Goal: Task Accomplishment & Management: Complete application form

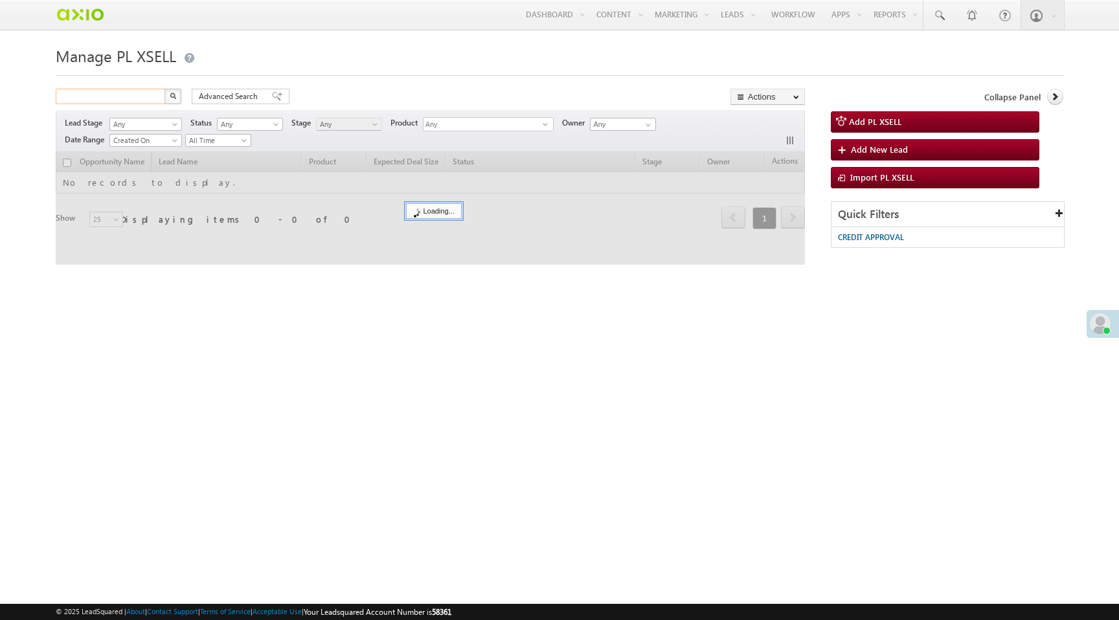
click at [93, 98] on input "text" at bounding box center [111, 97] width 111 height 16
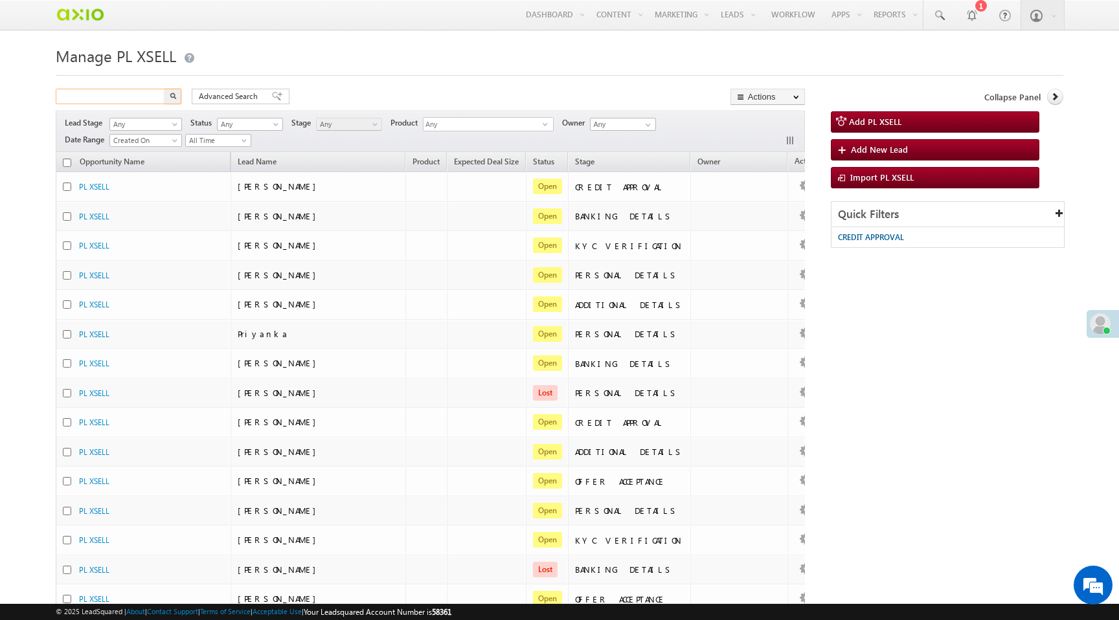
paste input "aws ssm start-session --target i-07fd29cca31bdab61"
type input "aws ssm start-session --target i-07fd29cca31bdab61"
click at [139, 102] on input "aws ssm start-session --target i-07fd29cca31bdab61" at bounding box center [111, 97] width 111 height 16
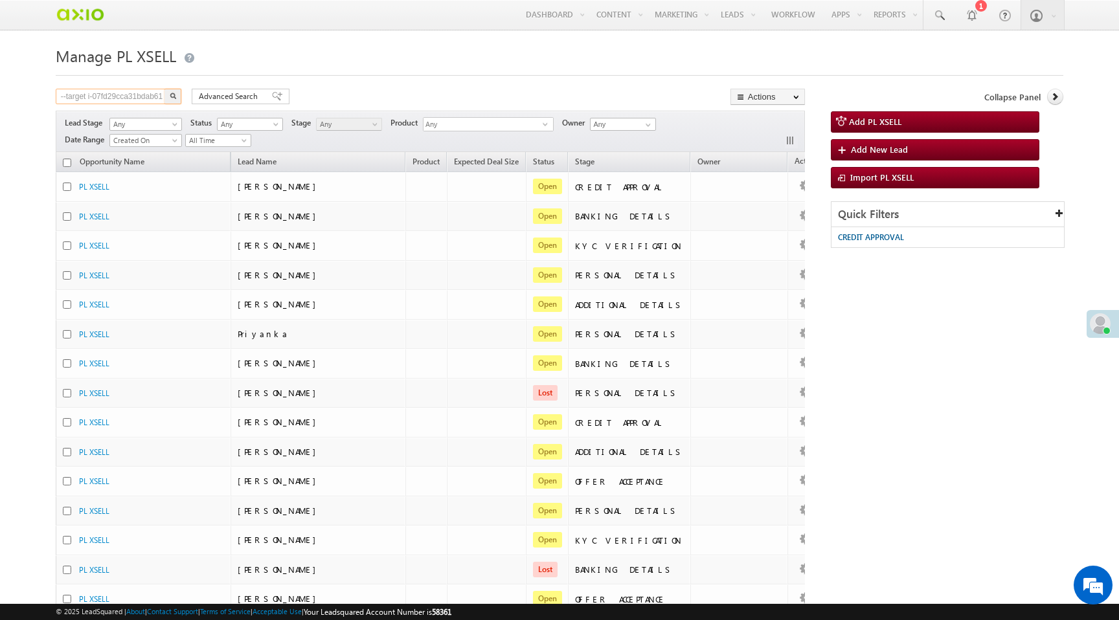
click at [139, 102] on input "aws ssm start-session --target i-07fd29cca31bdab61" at bounding box center [111, 97] width 111 height 16
type input "Search PL XSELL"
click at [137, 96] on input "text" at bounding box center [111, 97] width 111 height 16
paste input "09a17f35-6df9-414f-a6a9-8909e18f4a33"
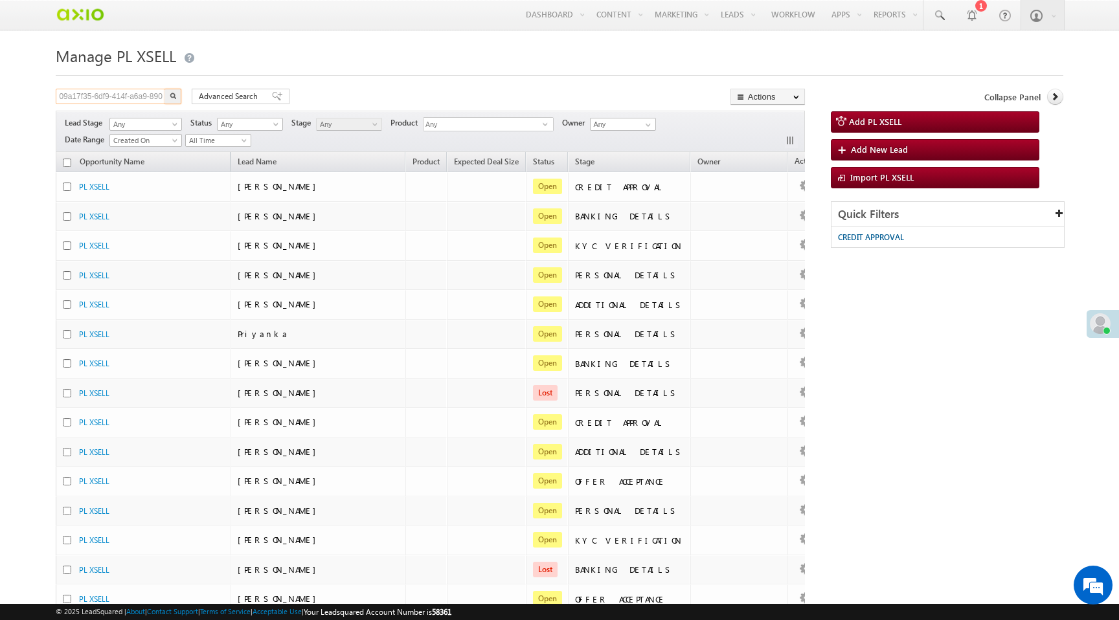
scroll to position [0, 38]
type input "09a17f35-6df9-414f-a6a9-8909e18f4a33"
click at [168, 96] on button "button" at bounding box center [172, 97] width 17 height 16
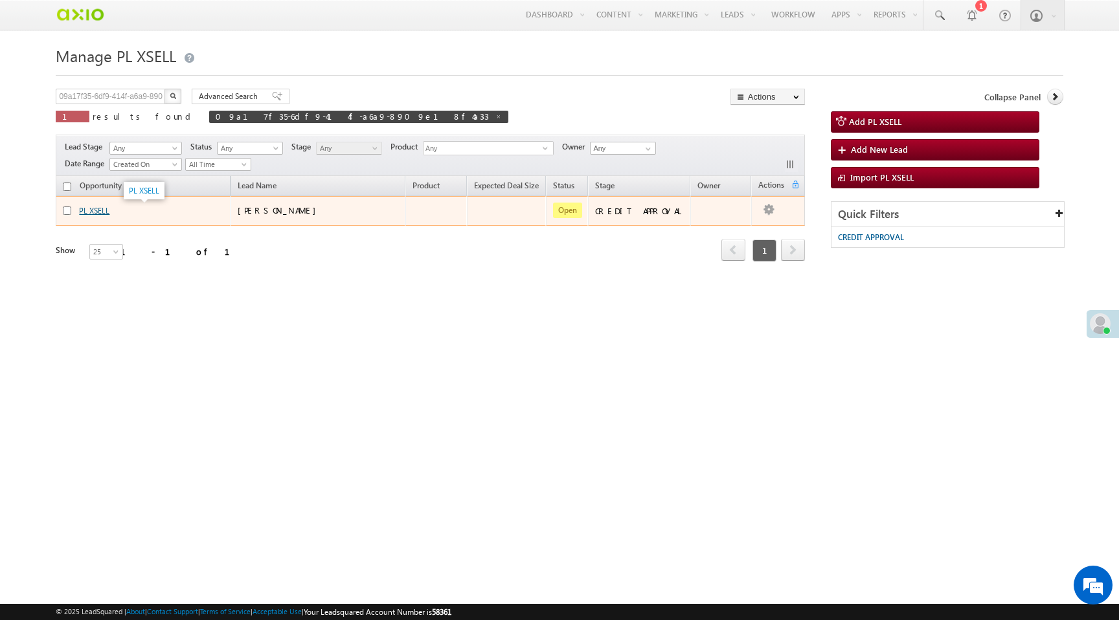
click at [100, 211] on link "PL XSELL" at bounding box center [94, 211] width 30 height 10
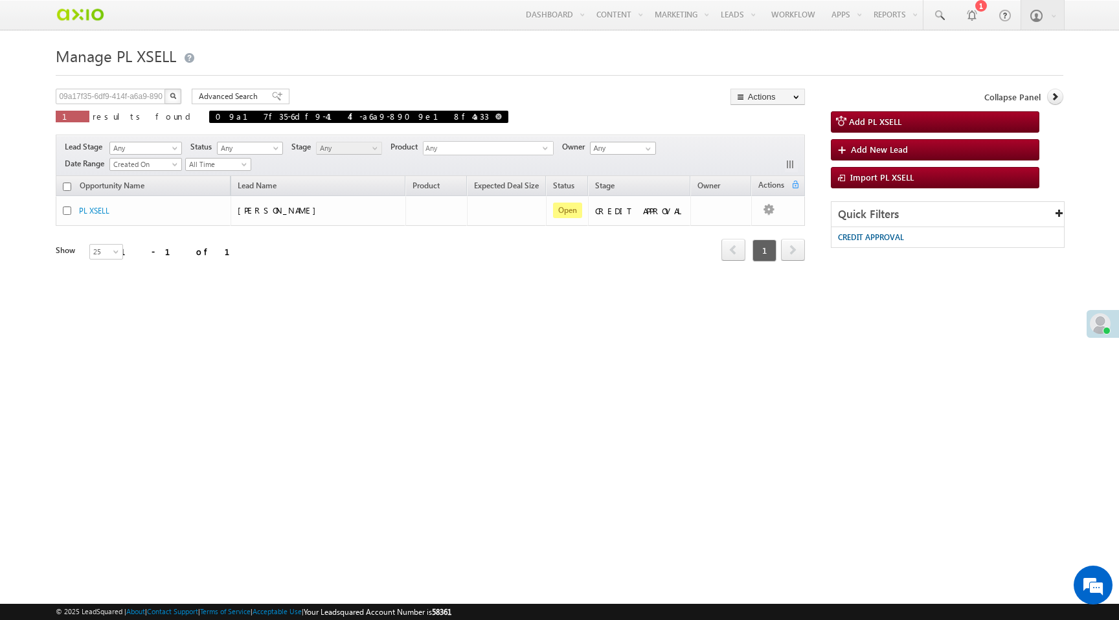
click at [495, 117] on span at bounding box center [498, 116] width 6 height 6
type input "Search PL XSELL"
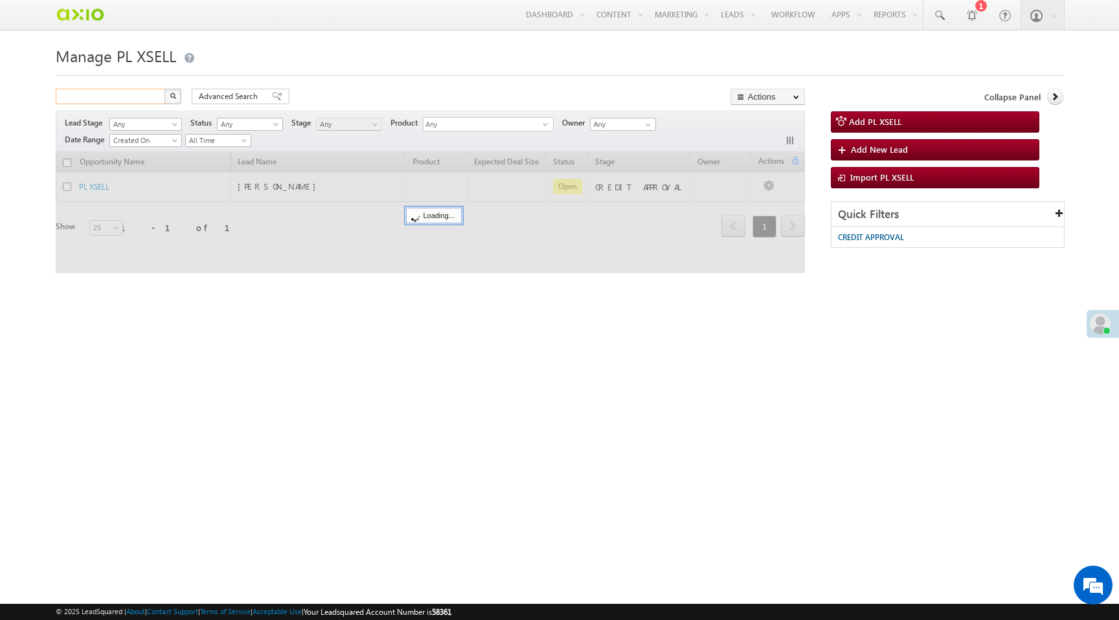
click at [130, 97] on input "text" at bounding box center [111, 97] width 111 height 16
paste input "aaf5322c-fe2d-4191-906a-3f781bf5b6b0"
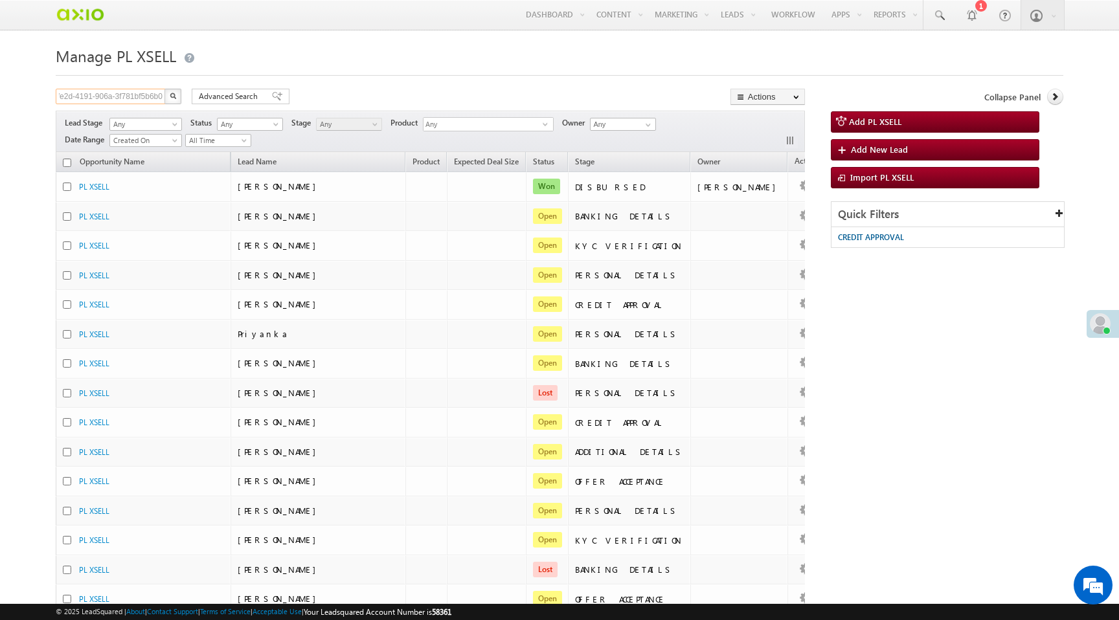
type input "aaf5322c-fe2d-4191-906a-3f781bf5b6b0"
click at [175, 101] on button "button" at bounding box center [172, 97] width 17 height 16
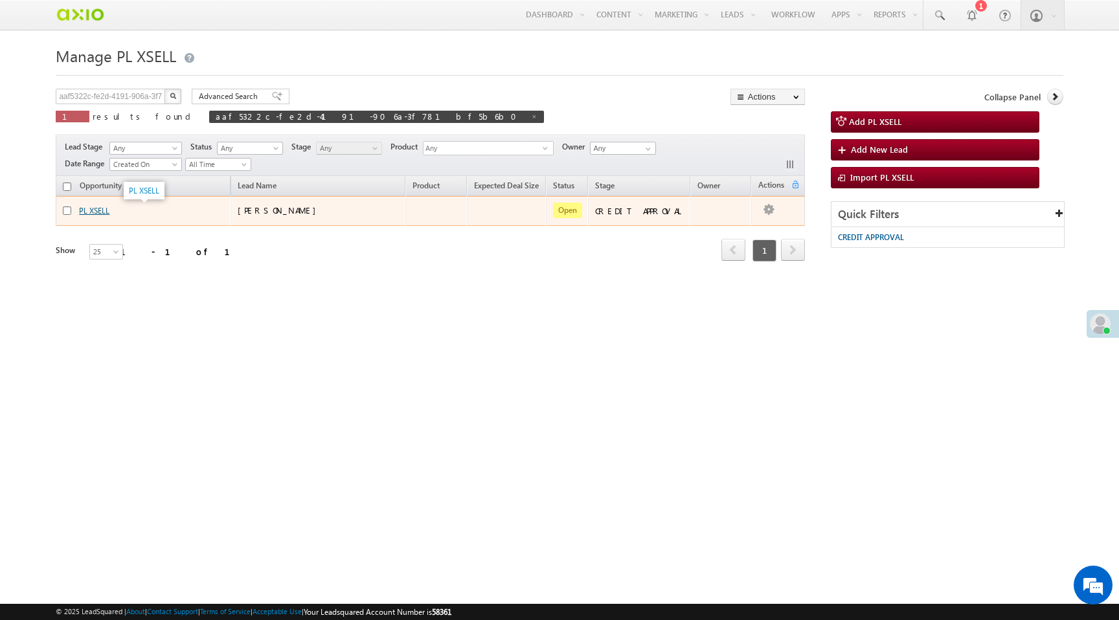
click at [95, 209] on link "PL XSELL" at bounding box center [94, 211] width 30 height 10
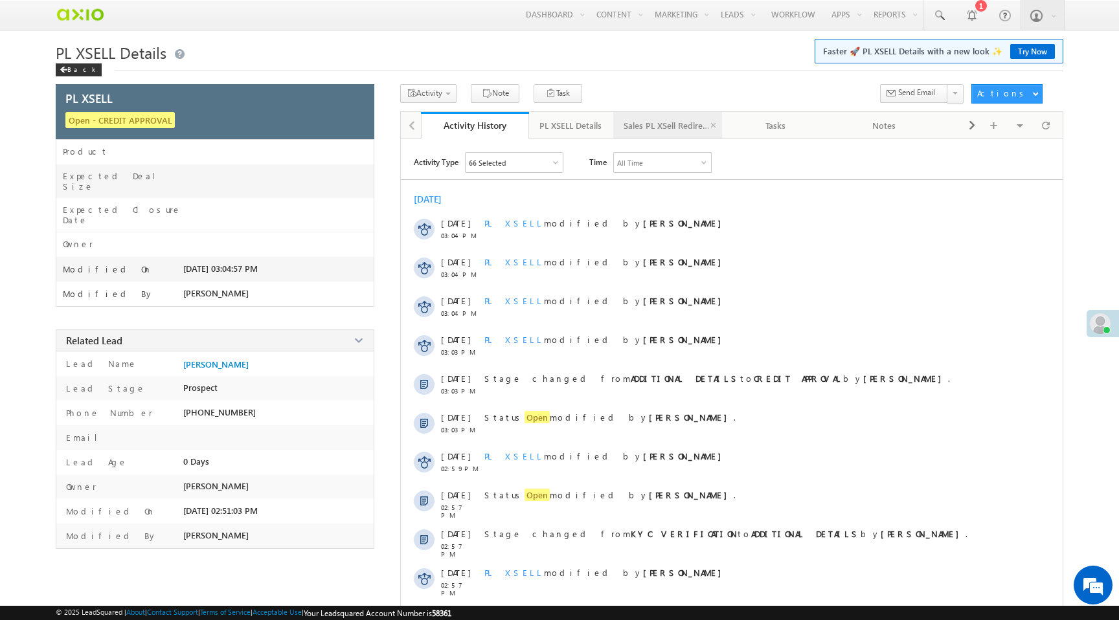
click at [656, 124] on div "Sales PL XSell Redirection" at bounding box center [667, 126] width 87 height 16
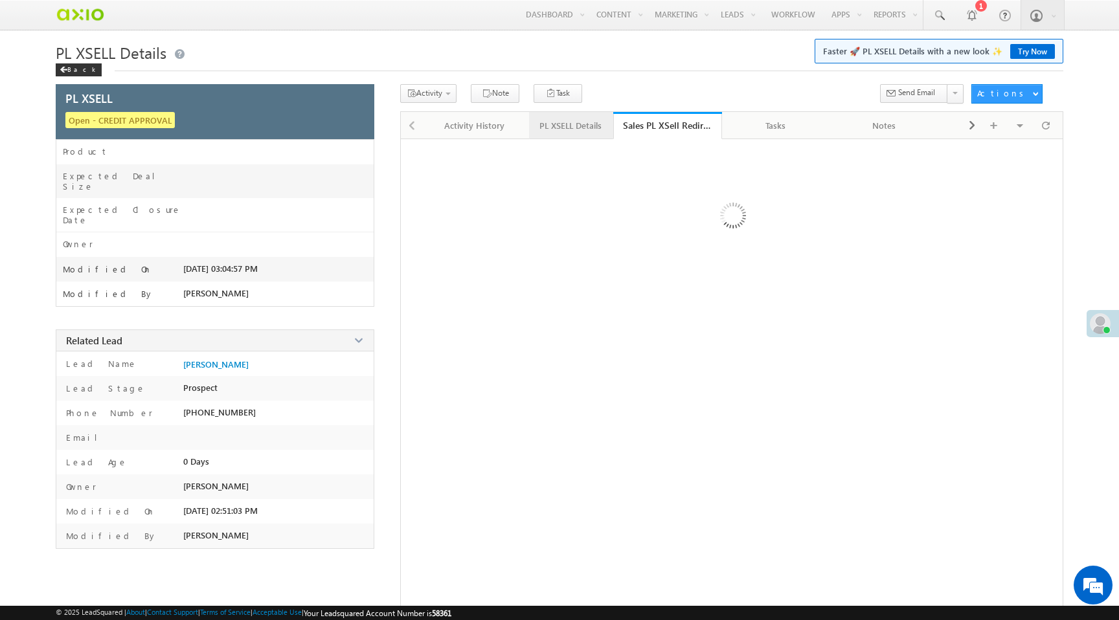
click at [578, 124] on div "PL XSELL Details" at bounding box center [570, 126] width 62 height 16
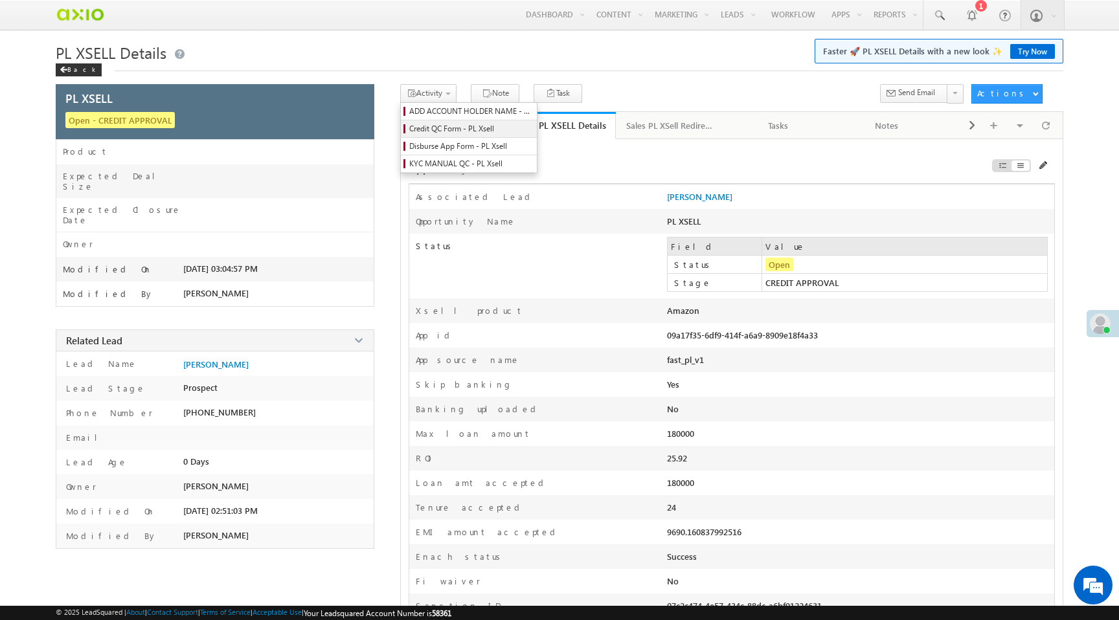
click at [437, 132] on span "Credit QC Form - PL Xsell" at bounding box center [470, 129] width 123 height 12
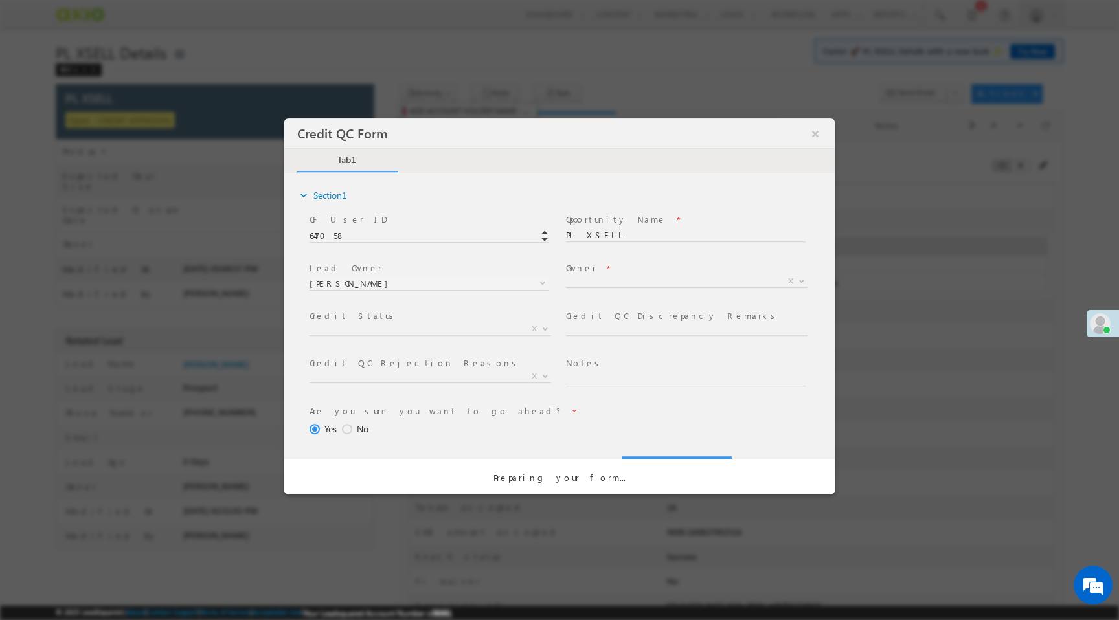
select select "50aed37f-b58e-11ec-8597-0681fe0b10f8"
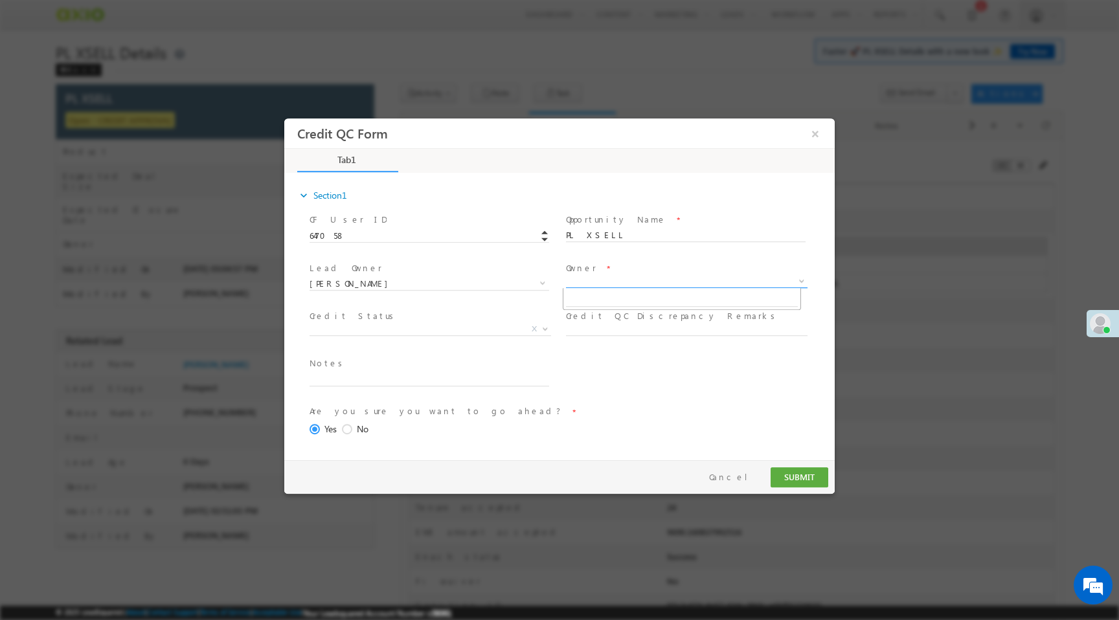
click at [600, 286] on span "X" at bounding box center [687, 281] width 242 height 13
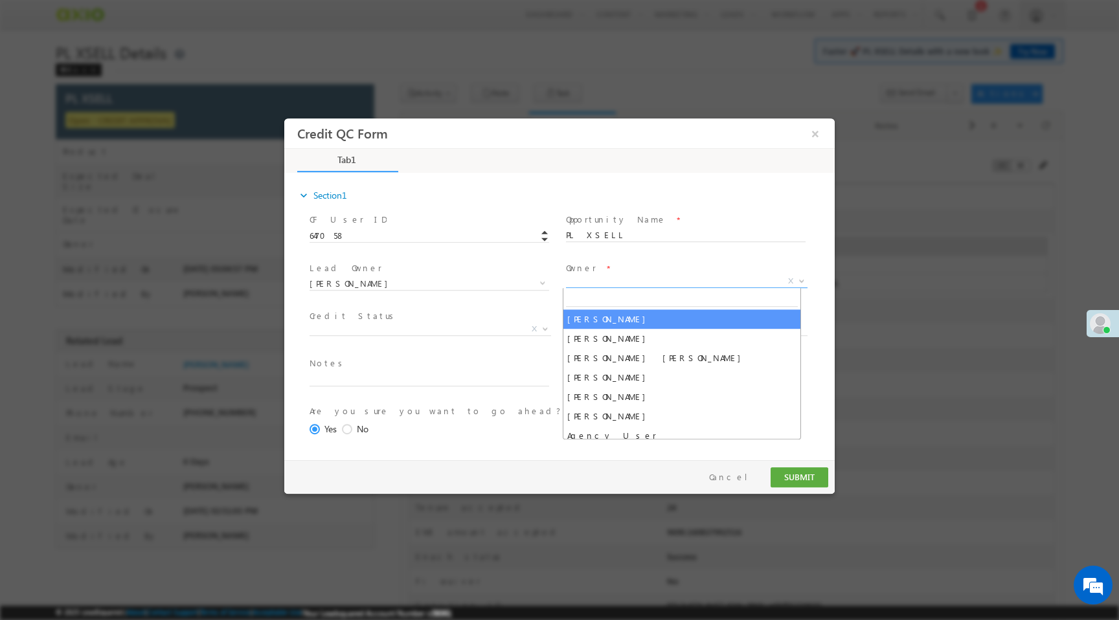
select select "f8849782-a99c-11ec-8597-0681fe0b10f8"
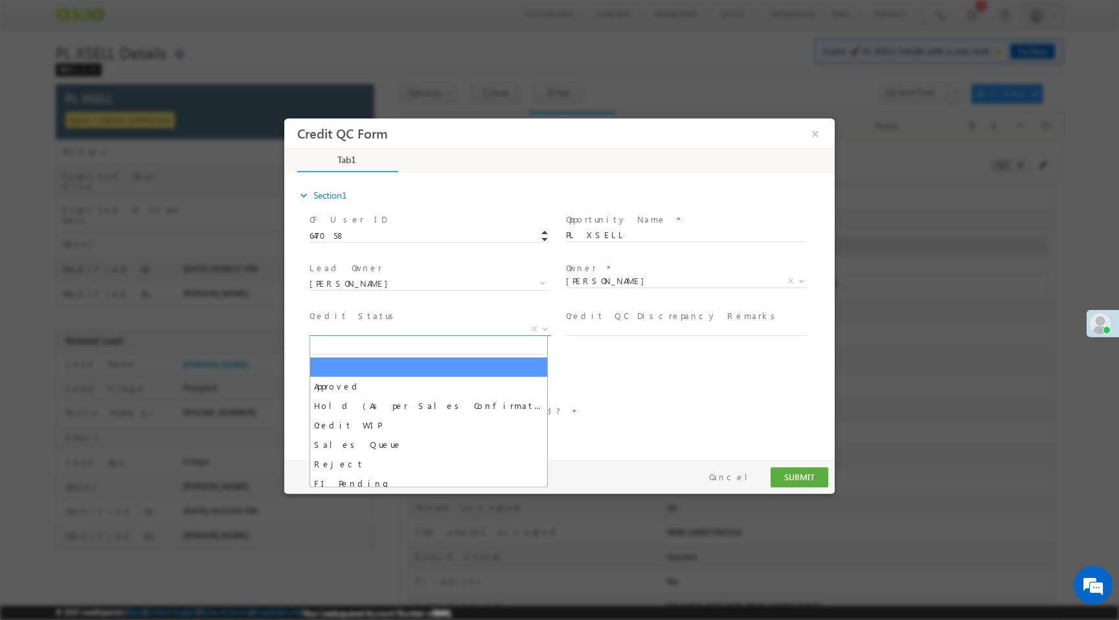
click at [330, 333] on span "X" at bounding box center [431, 329] width 242 height 13
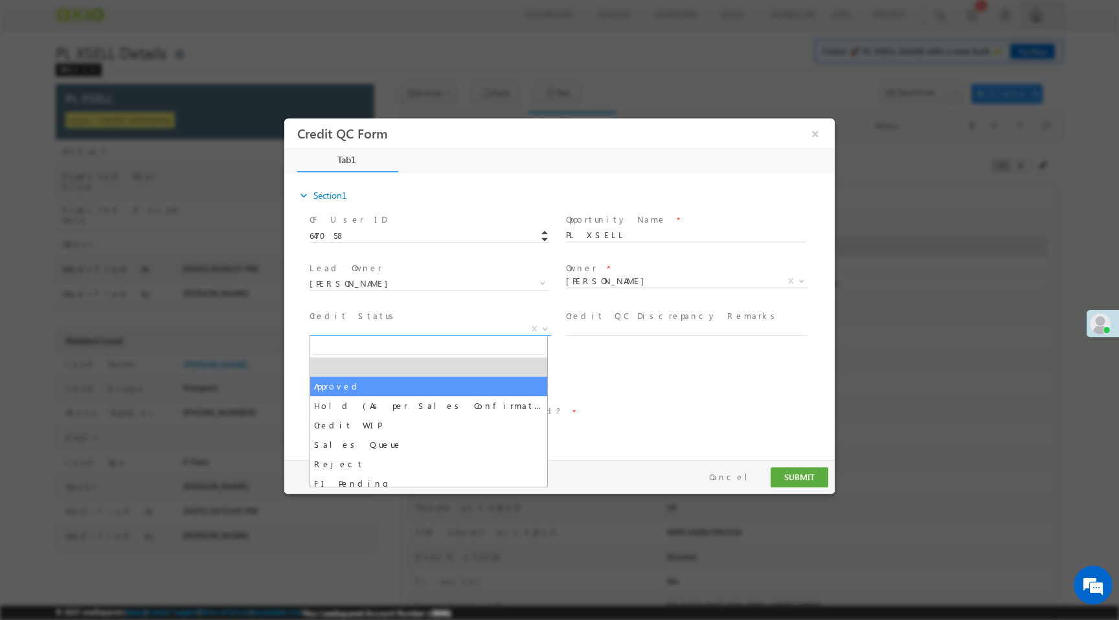
select select "Approved"
select select "NA"
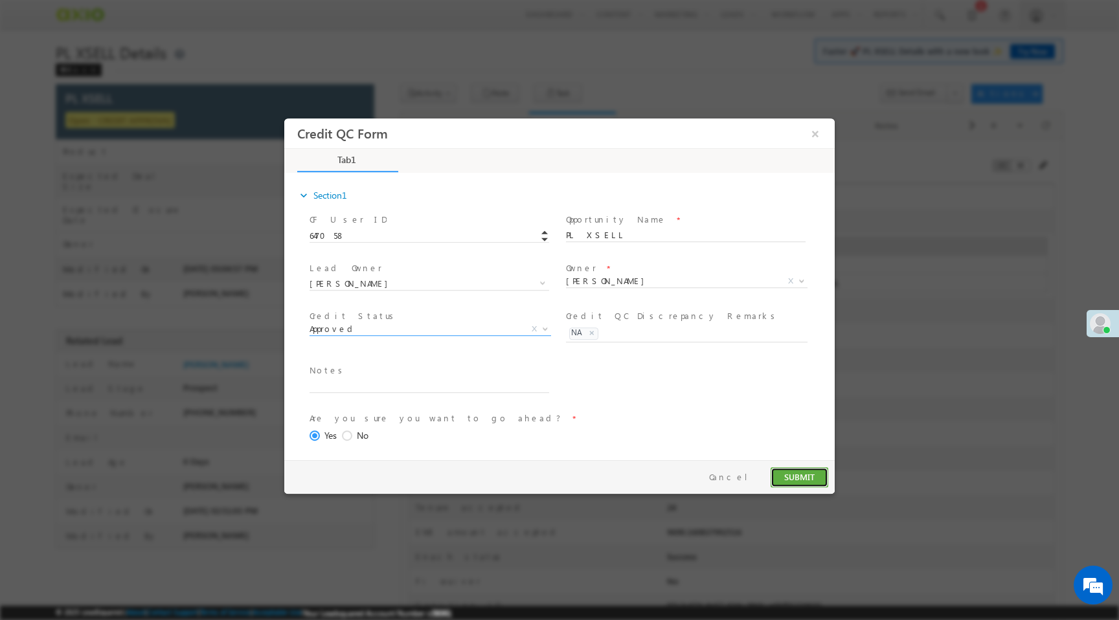
click at [789, 477] on button "SUBMIT" at bounding box center [800, 478] width 58 height 20
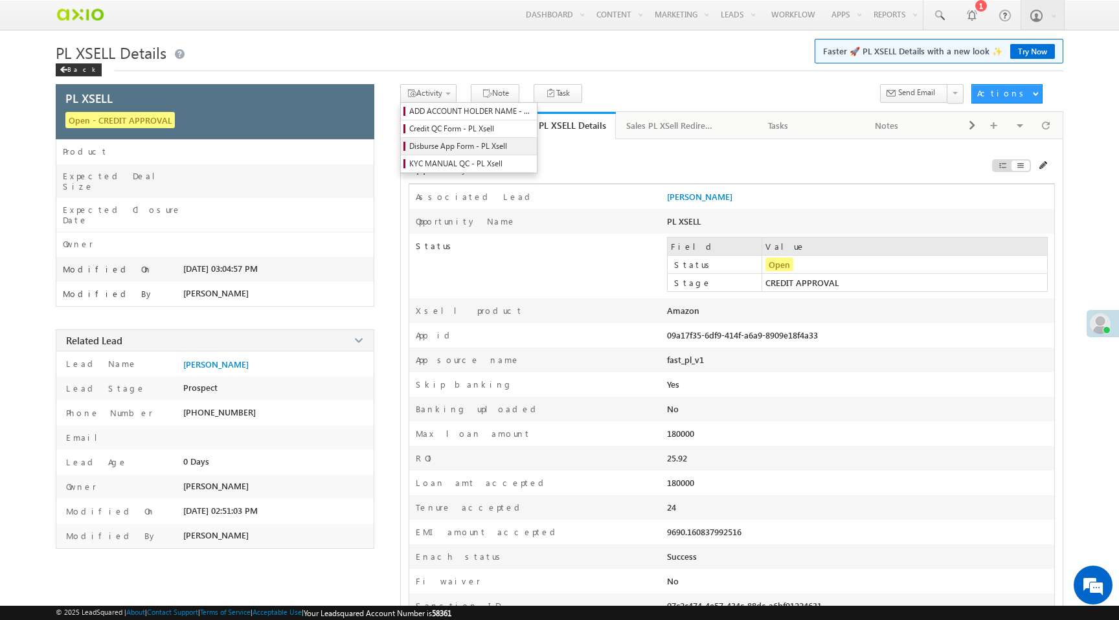
click at [451, 150] on span "Disburse App Form - PL Xsell" at bounding box center [470, 147] width 123 height 12
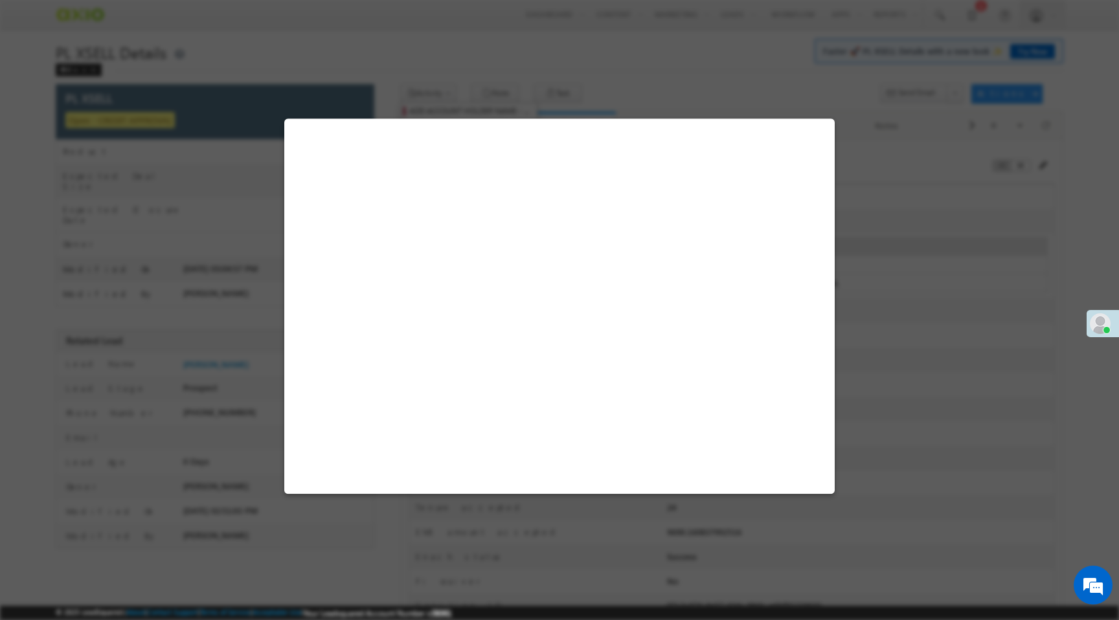
select select "PL XSell Disbursement Initiated"
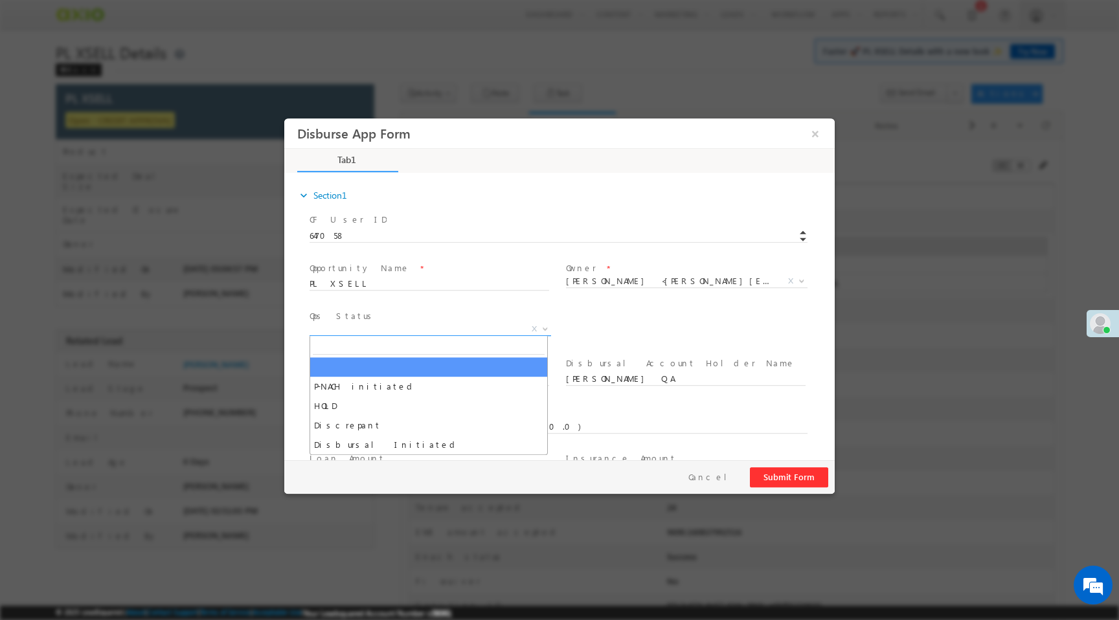
click at [469, 328] on span "X" at bounding box center [431, 329] width 242 height 13
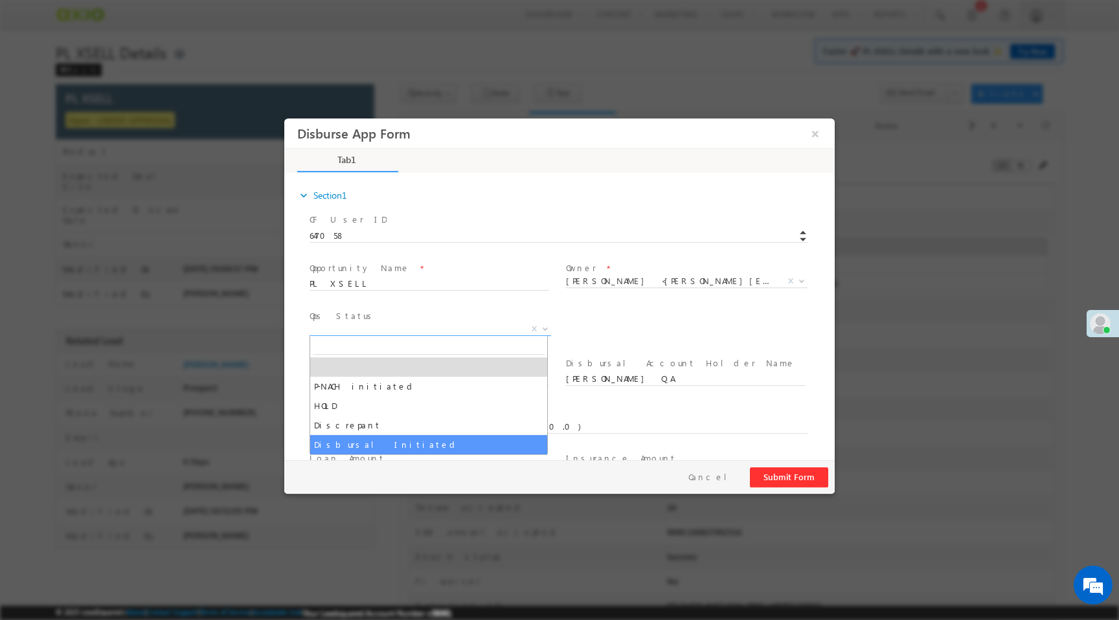
select select "Disbursal Initiated"
select select "NA"
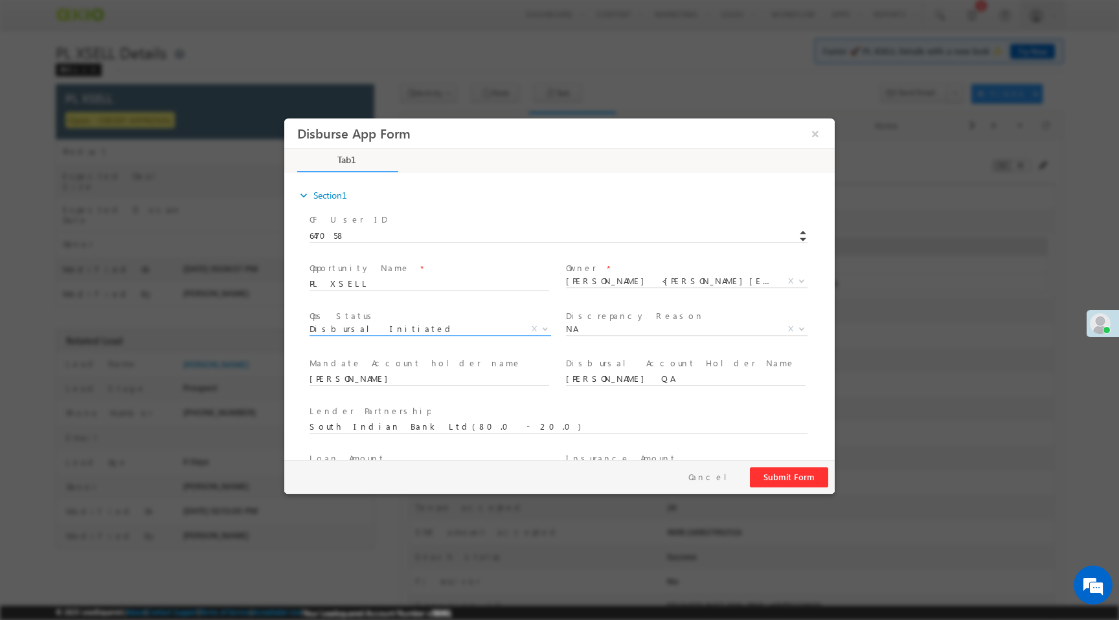
scroll to position [191, 0]
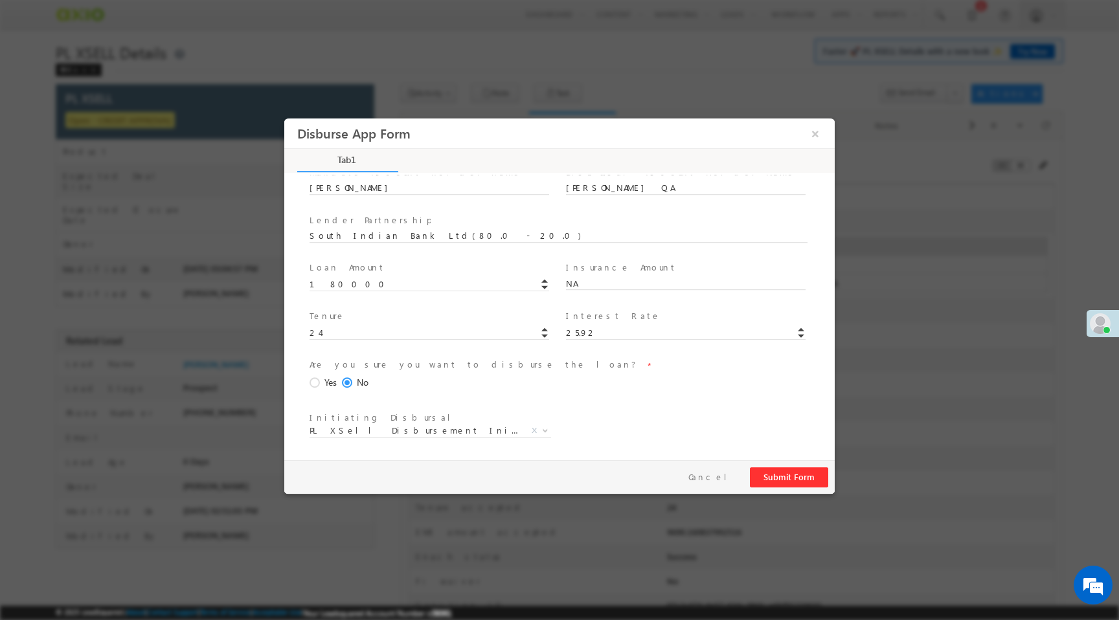
click at [315, 382] on span at bounding box center [317, 384] width 14 height 12
click at [284, 118] on input "Yes" at bounding box center [284, 118] width 0 height 0
click at [779, 480] on button "Submit Form" at bounding box center [789, 478] width 78 height 20
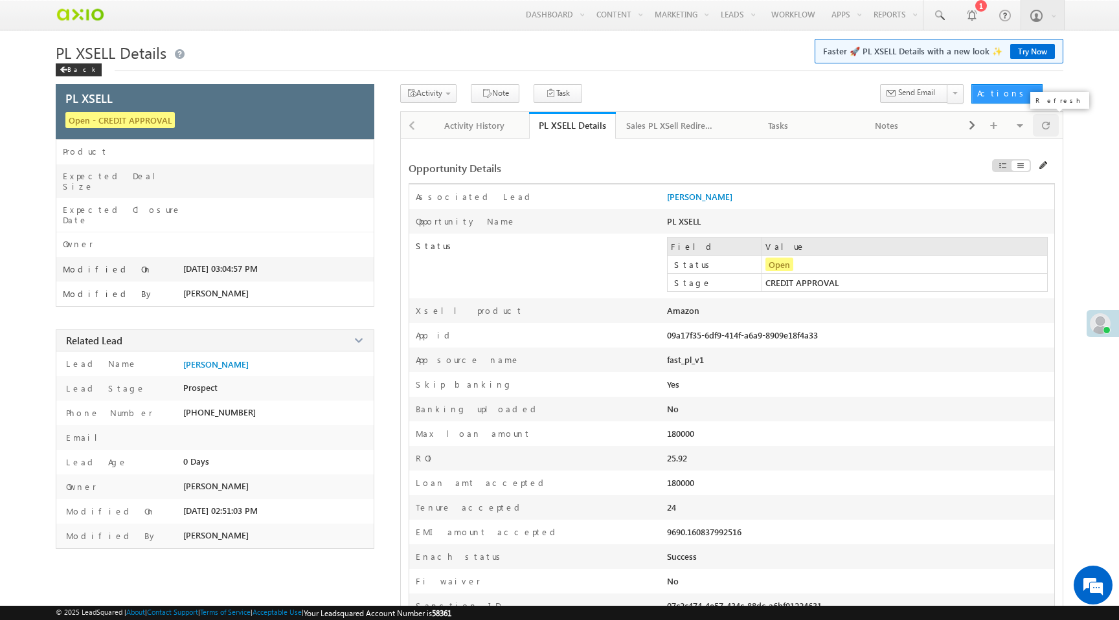
click at [1047, 127] on span at bounding box center [1046, 125] width 8 height 23
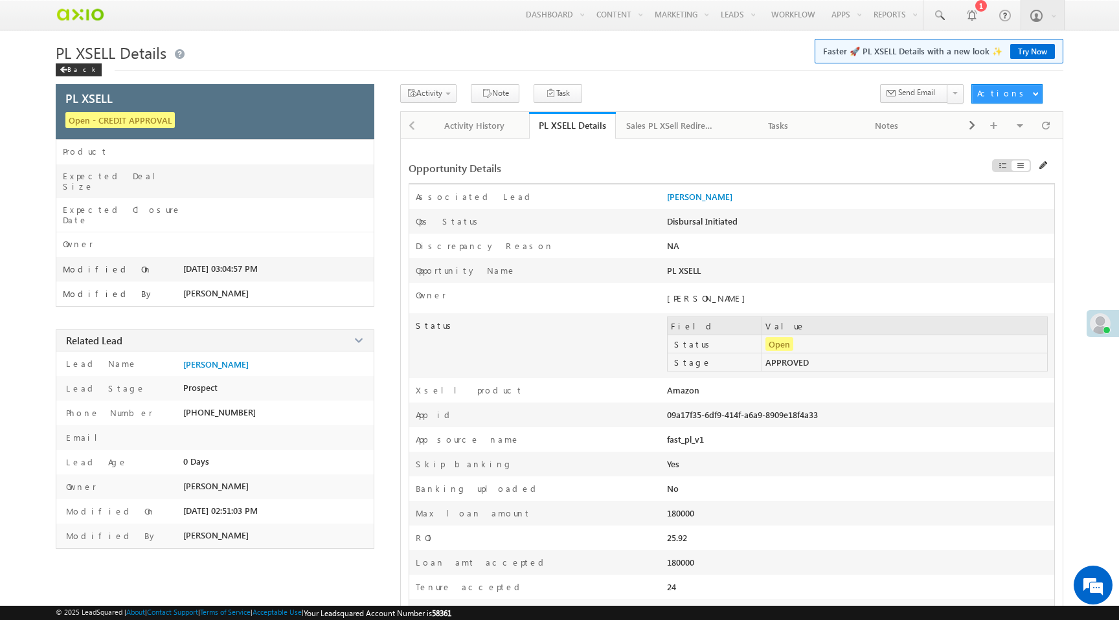
drag, startPoint x: 667, startPoint y: 420, endPoint x: 831, endPoint y: 420, distance: 163.8
click at [831, 422] on div "09a17f35-6df9-414f-a6a9-8909e18f4a33" at bounding box center [783, 418] width 232 height 18
copy div "09a17f35-6df9-414f-a6a9-8909e18f4a33"
click at [1050, 126] on div at bounding box center [1046, 125] width 26 height 23
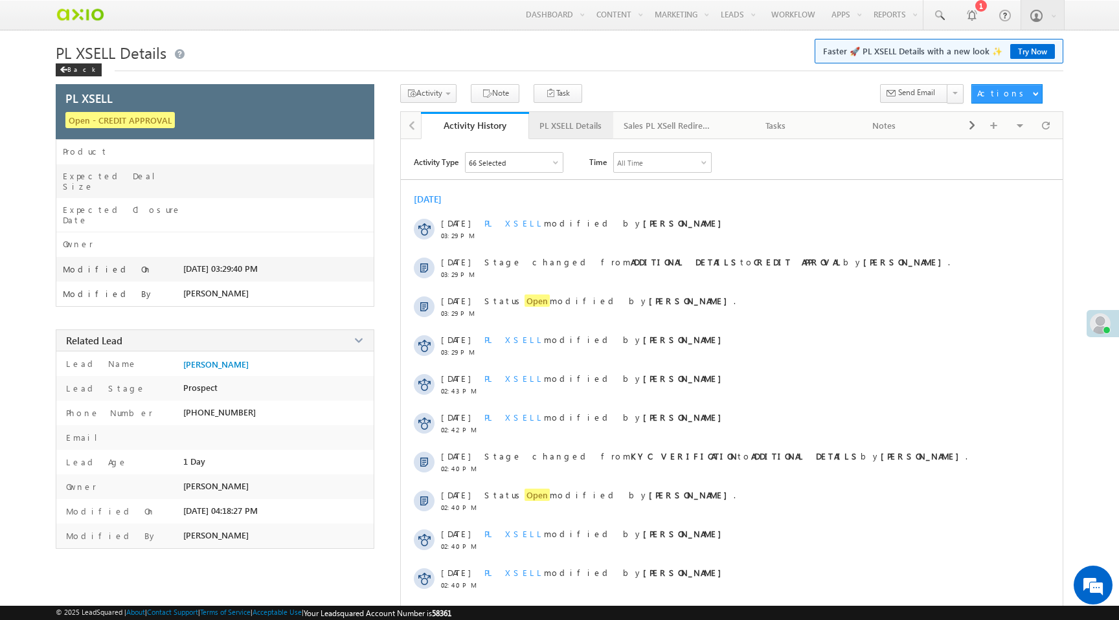
click at [570, 137] on link "PL XSELL Details" at bounding box center [571, 125] width 84 height 27
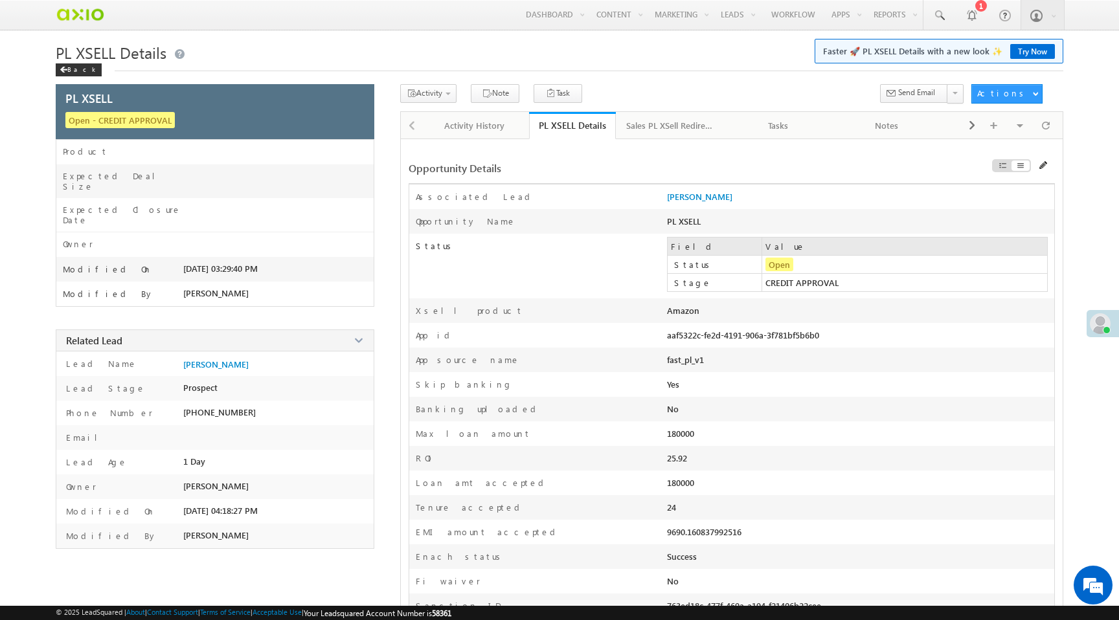
click at [723, 337] on div "aaf5322c-fe2d-4191-906a-3f781bf5b6b0" at bounding box center [783, 339] width 232 height 18
copy div "aaf5322c-fe2d-4191-906a-3f781bf5b6b0"
click at [425, 130] on span "Credit QC Form - PL Xsell" at bounding box center [470, 129] width 123 height 12
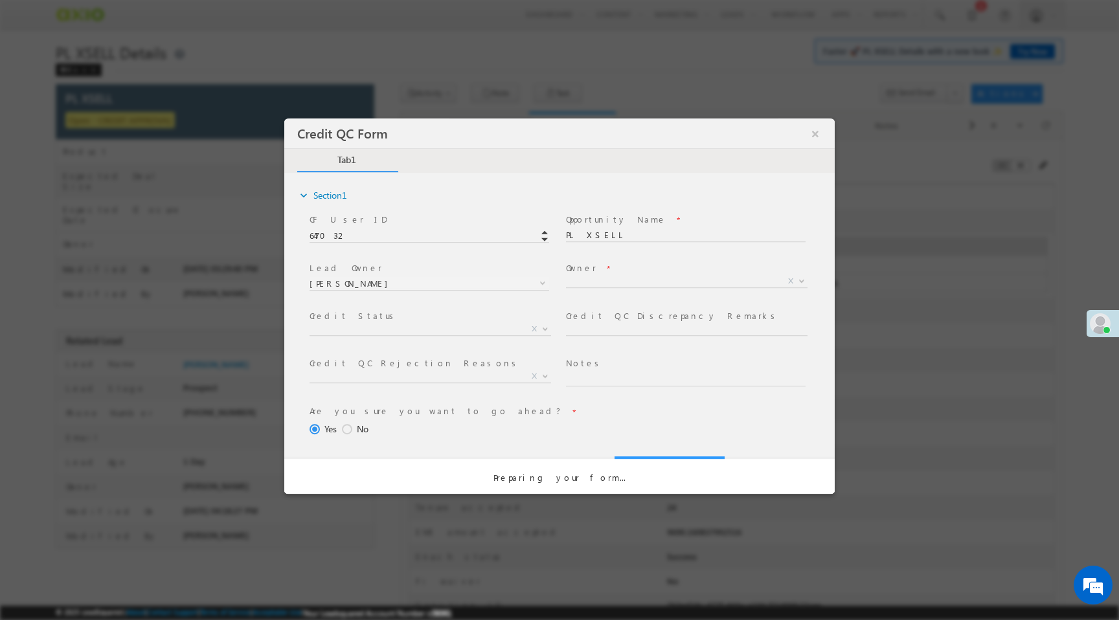
select select "50aed37f-b58e-11ec-8597-0681fe0b10f8"
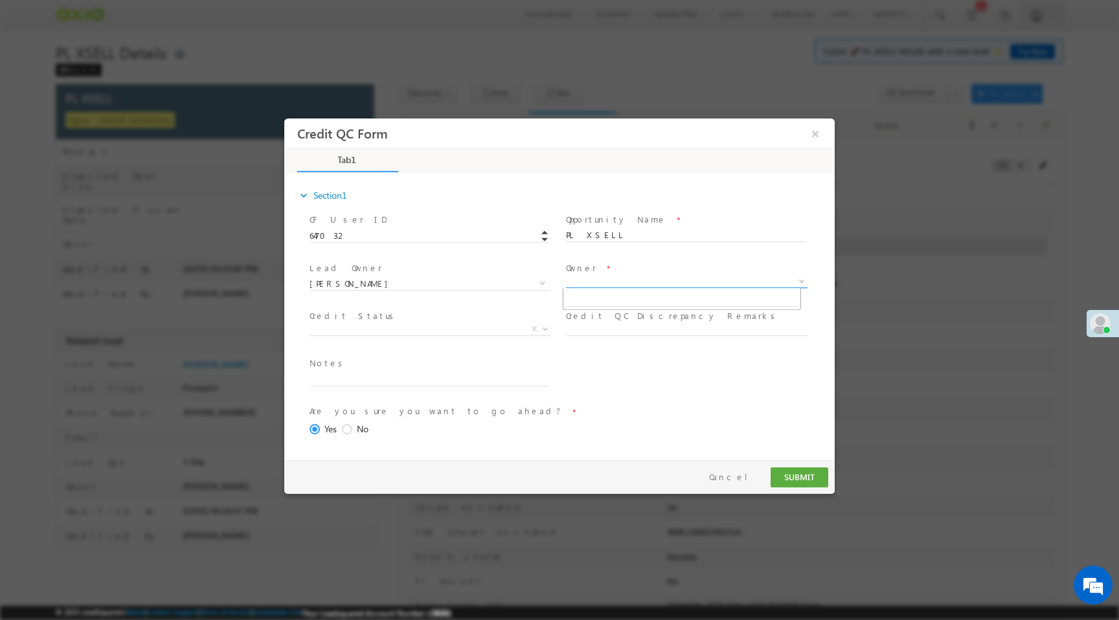
click at [585, 282] on span "X" at bounding box center [687, 281] width 242 height 13
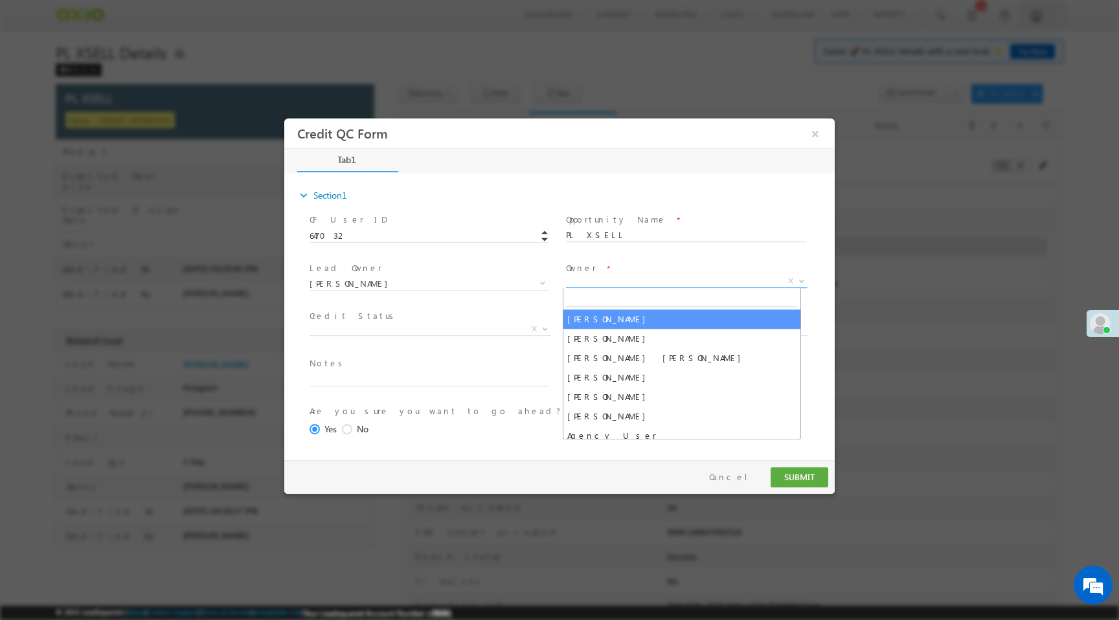
select select "f8849782-a99c-11ec-8597-0681fe0b10f8"
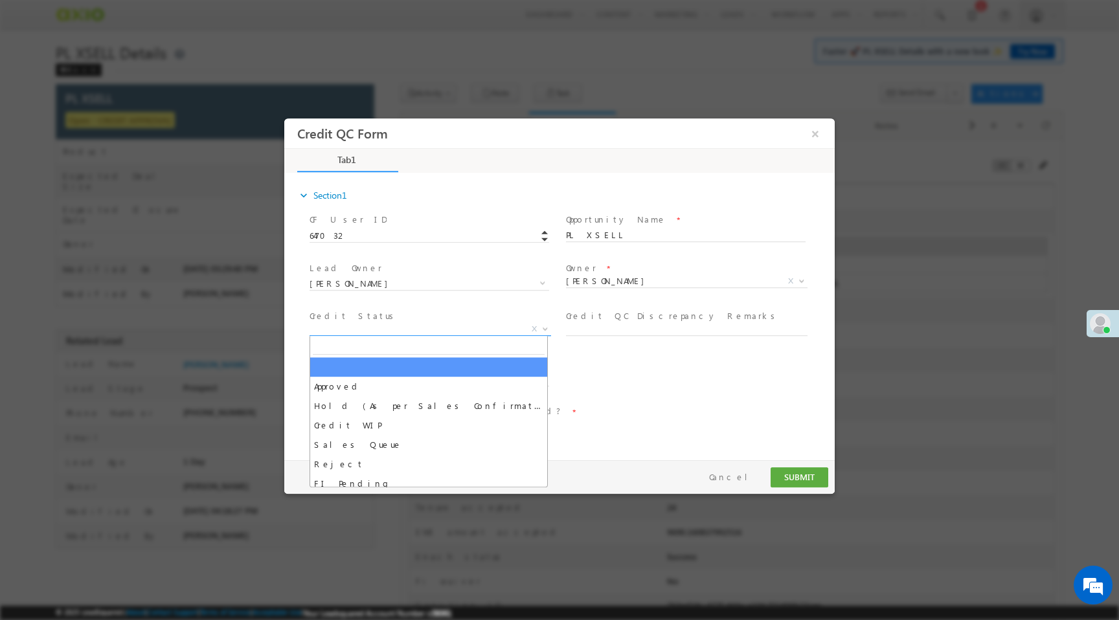
click at [342, 330] on span "X" at bounding box center [431, 329] width 242 height 13
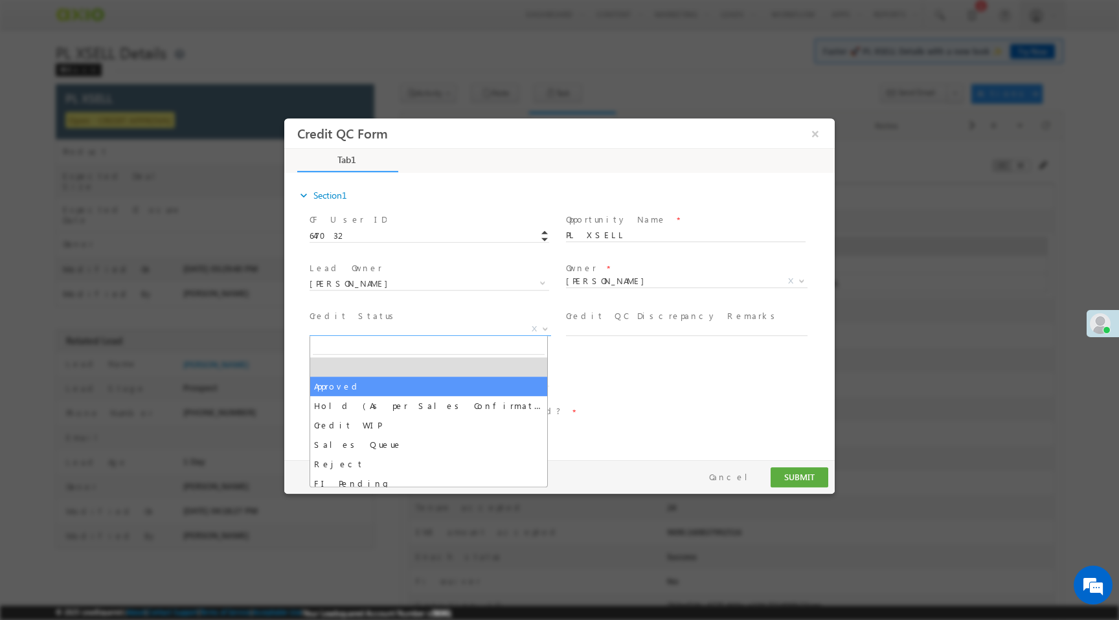
select select "Approved"
select select "NA"
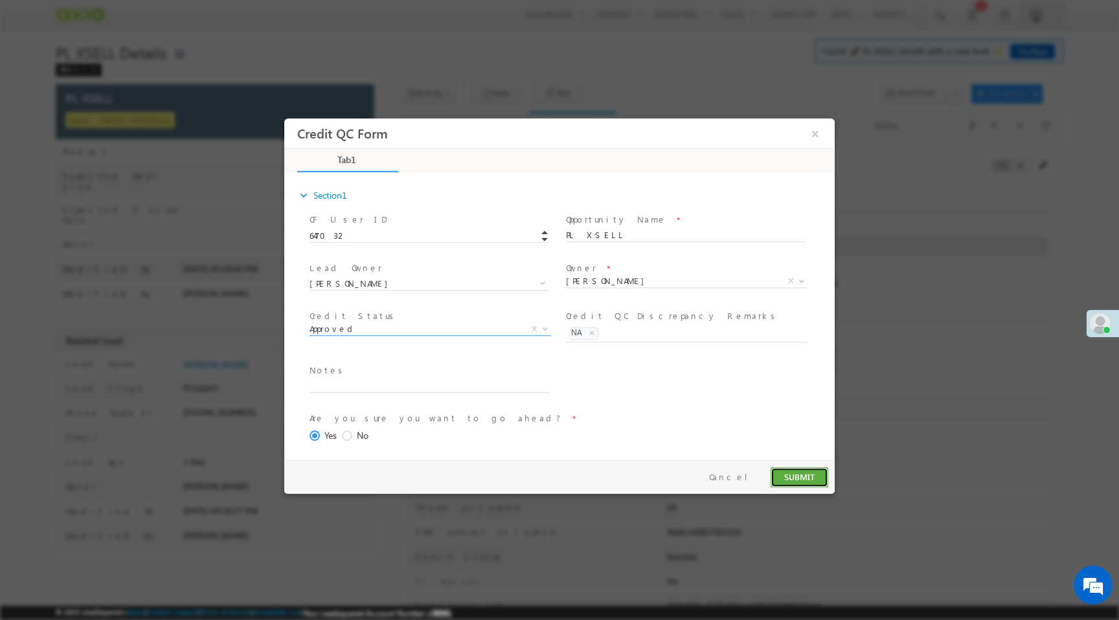
click at [798, 471] on button "SUBMIT" at bounding box center [800, 478] width 58 height 20
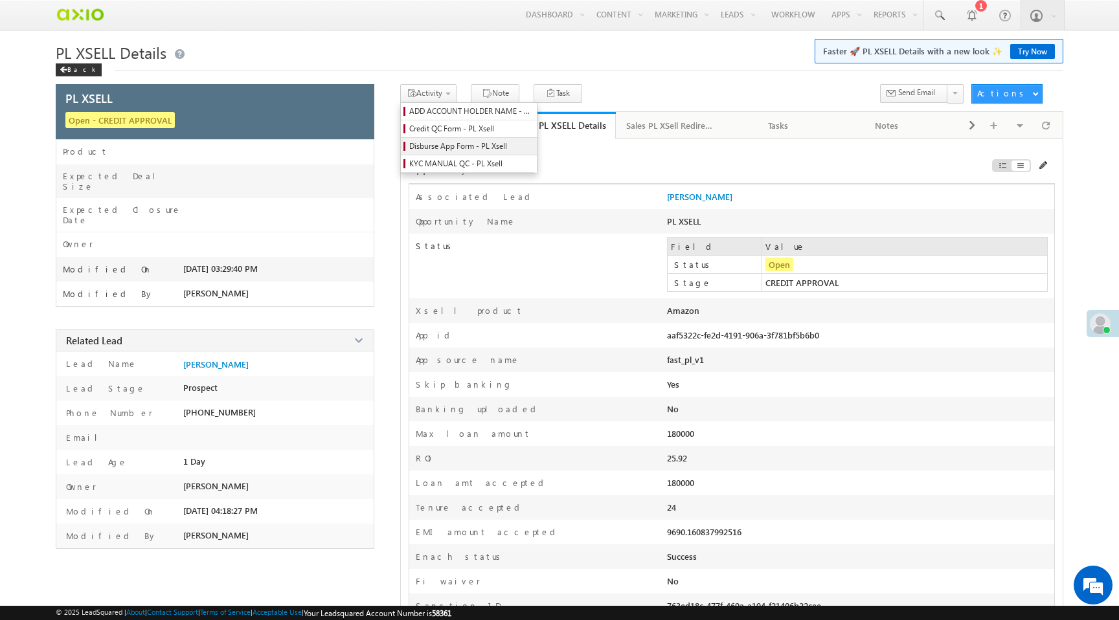
click at [429, 148] on span "Disburse App Form - PL Xsell" at bounding box center [470, 147] width 123 height 12
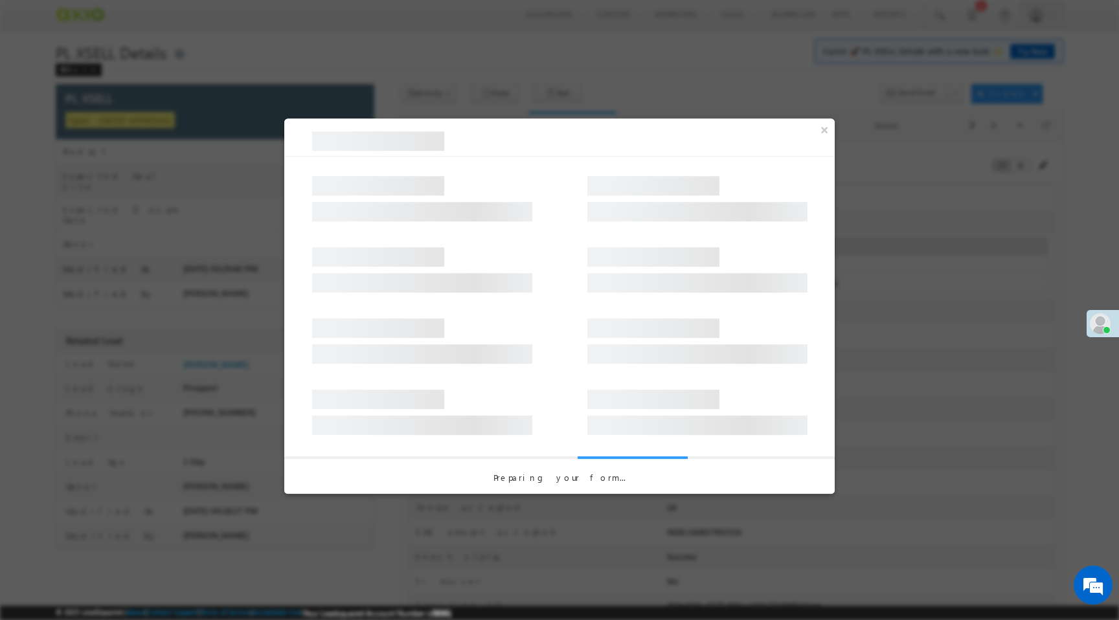
select select "PL XSell Disbursement Initiated"
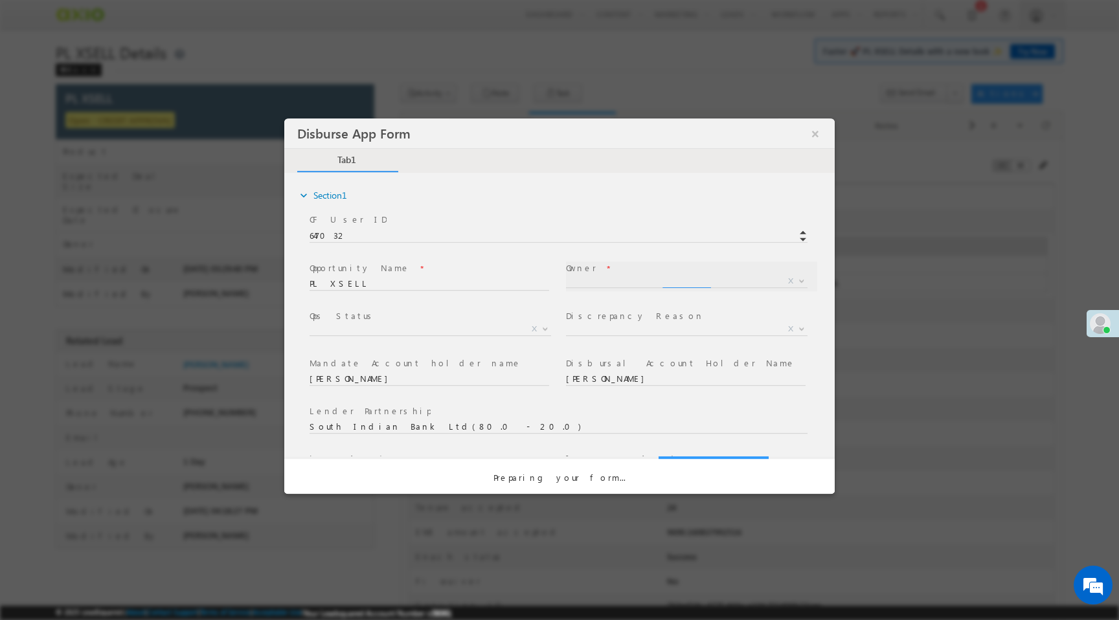
select select "f8849782-a99c-11ec-8597-0681fe0b10f8"
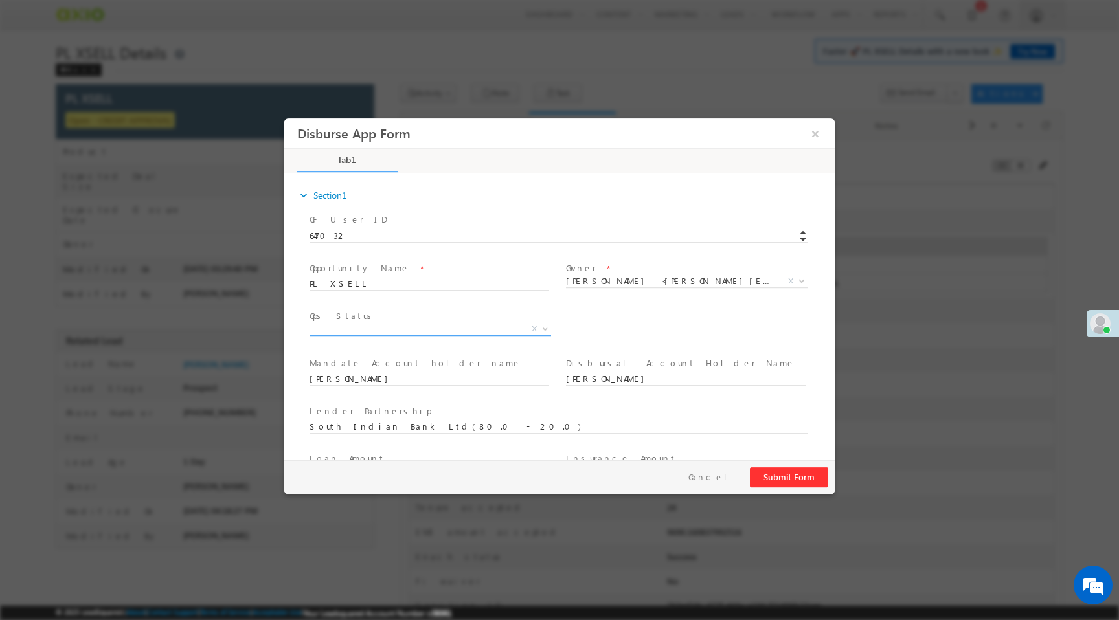
click at [502, 329] on span "X" at bounding box center [431, 329] width 242 height 13
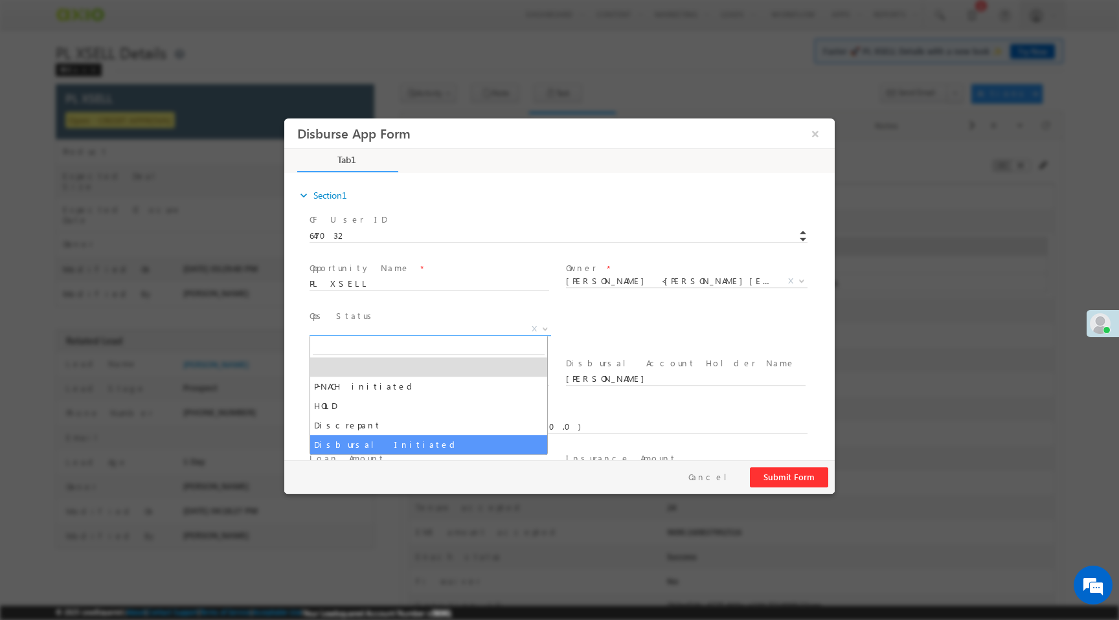
select select "Disbursal Initiated"
select select "NA"
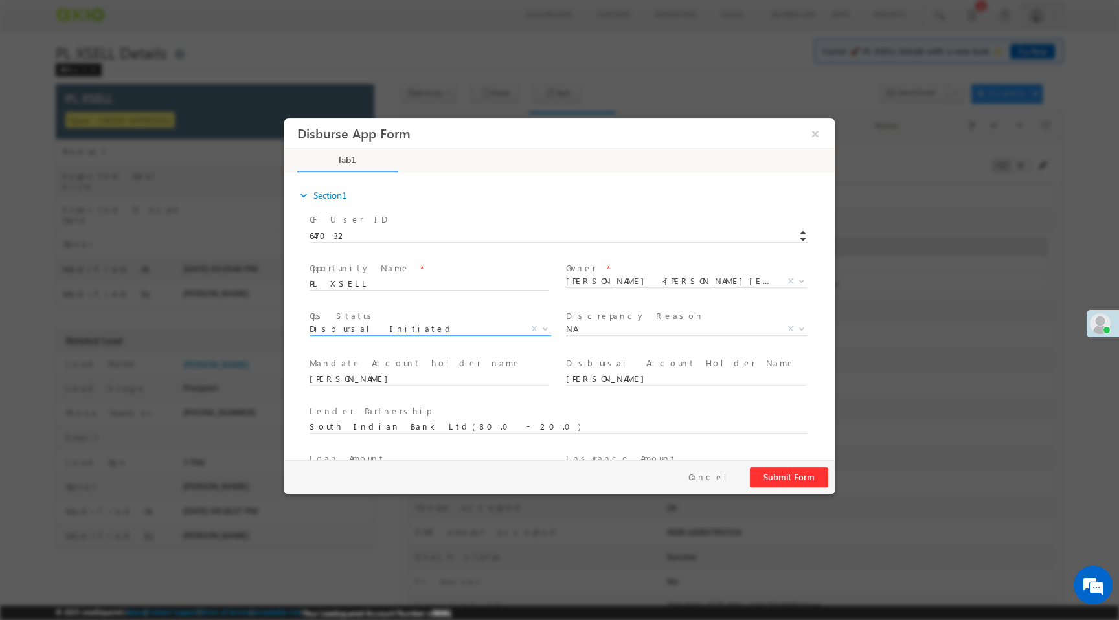
scroll to position [191, 0]
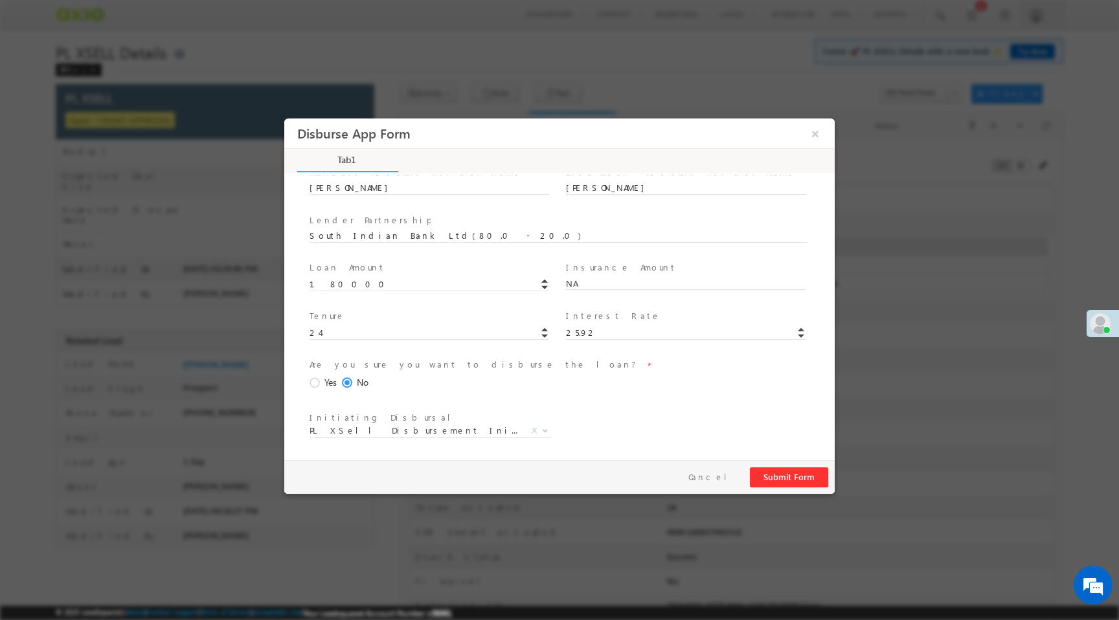
click at [324, 382] on span "Yes" at bounding box center [330, 383] width 12 height 14
click at [284, 118] on input "Yes" at bounding box center [284, 118] width 0 height 0
click at [793, 480] on button "Submit Form" at bounding box center [789, 478] width 78 height 20
